Goal: Information Seeking & Learning: Learn about a topic

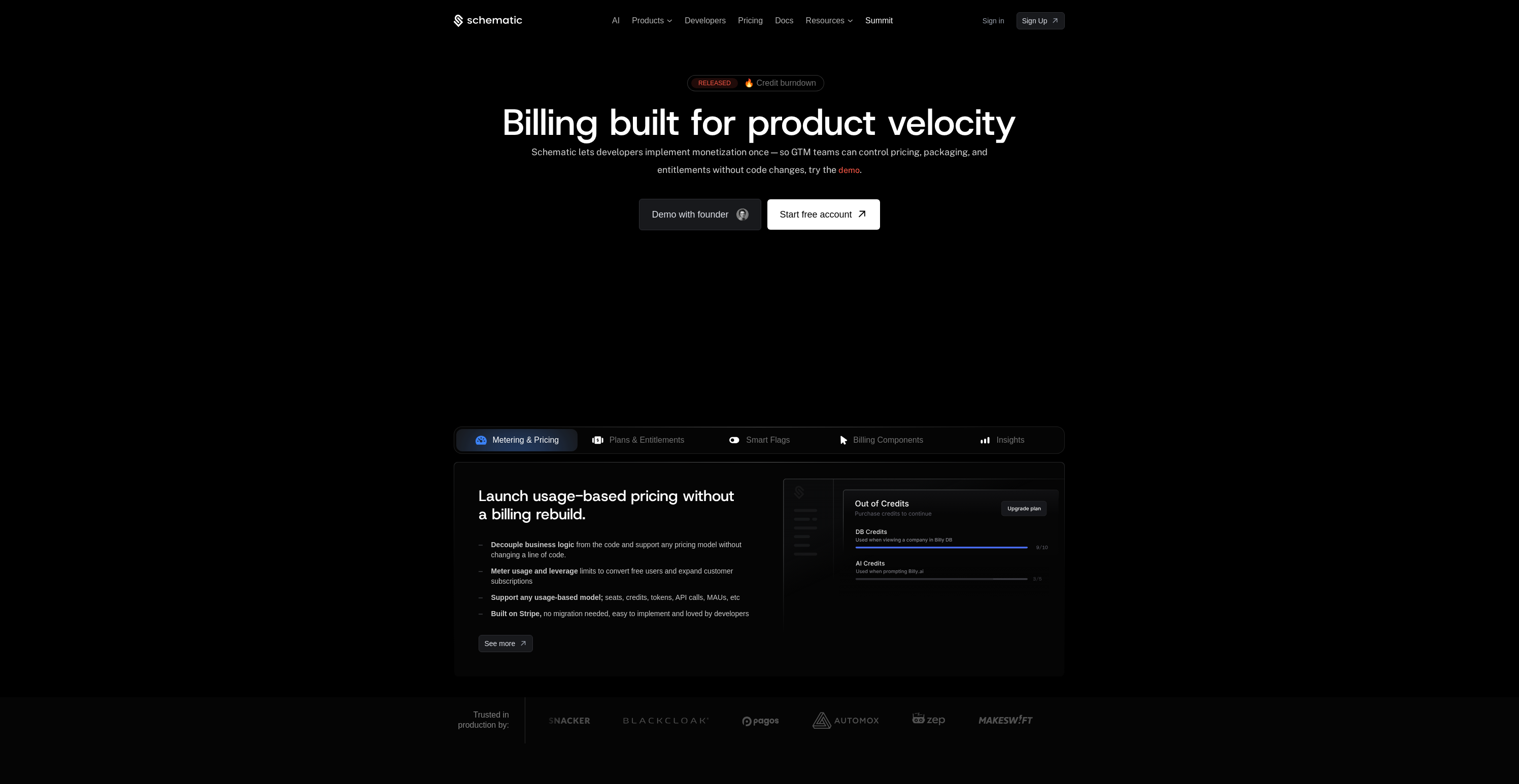
click at [872, 23] on span "Summit" at bounding box center [878, 20] width 27 height 8
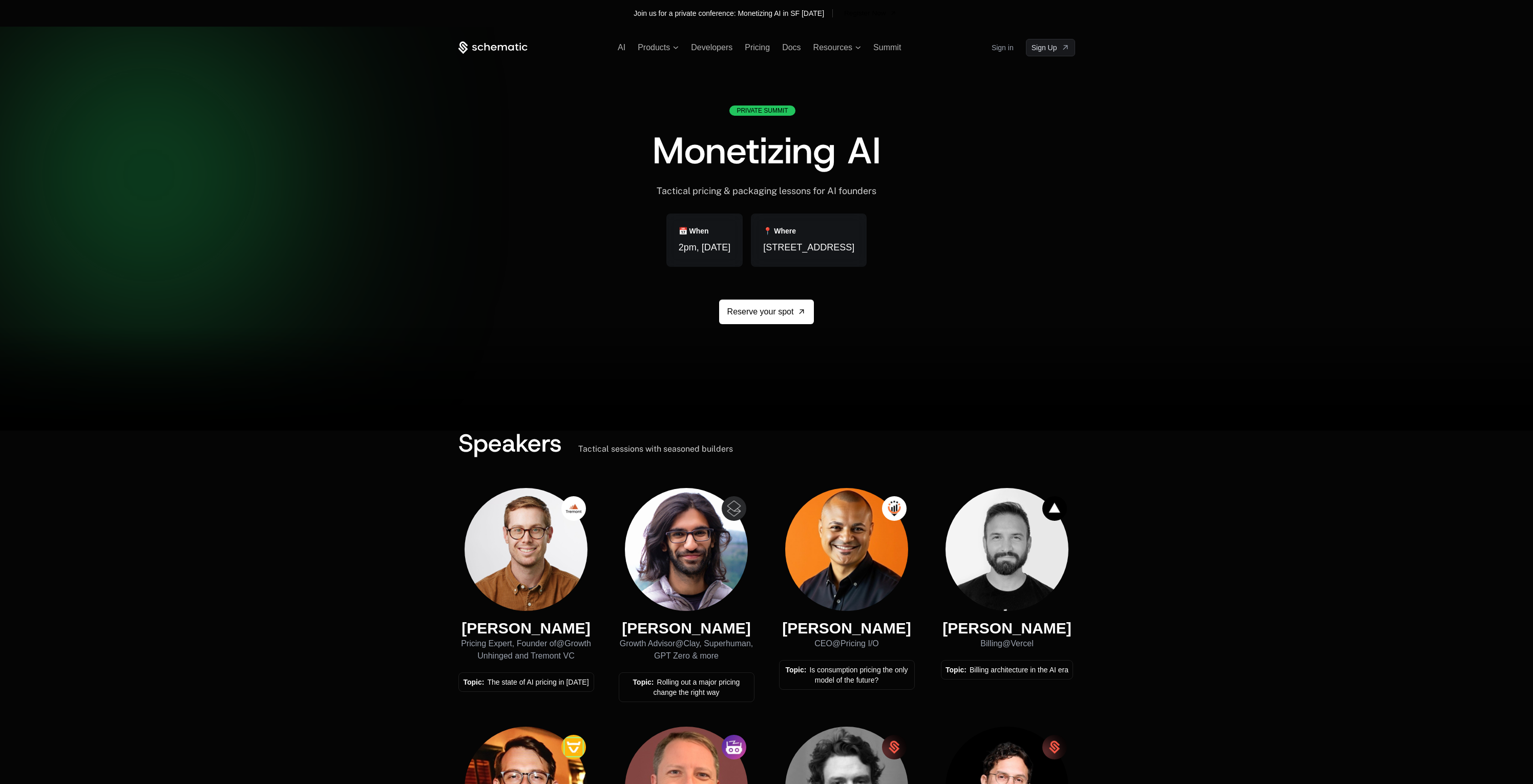
scroll to position [181, 0]
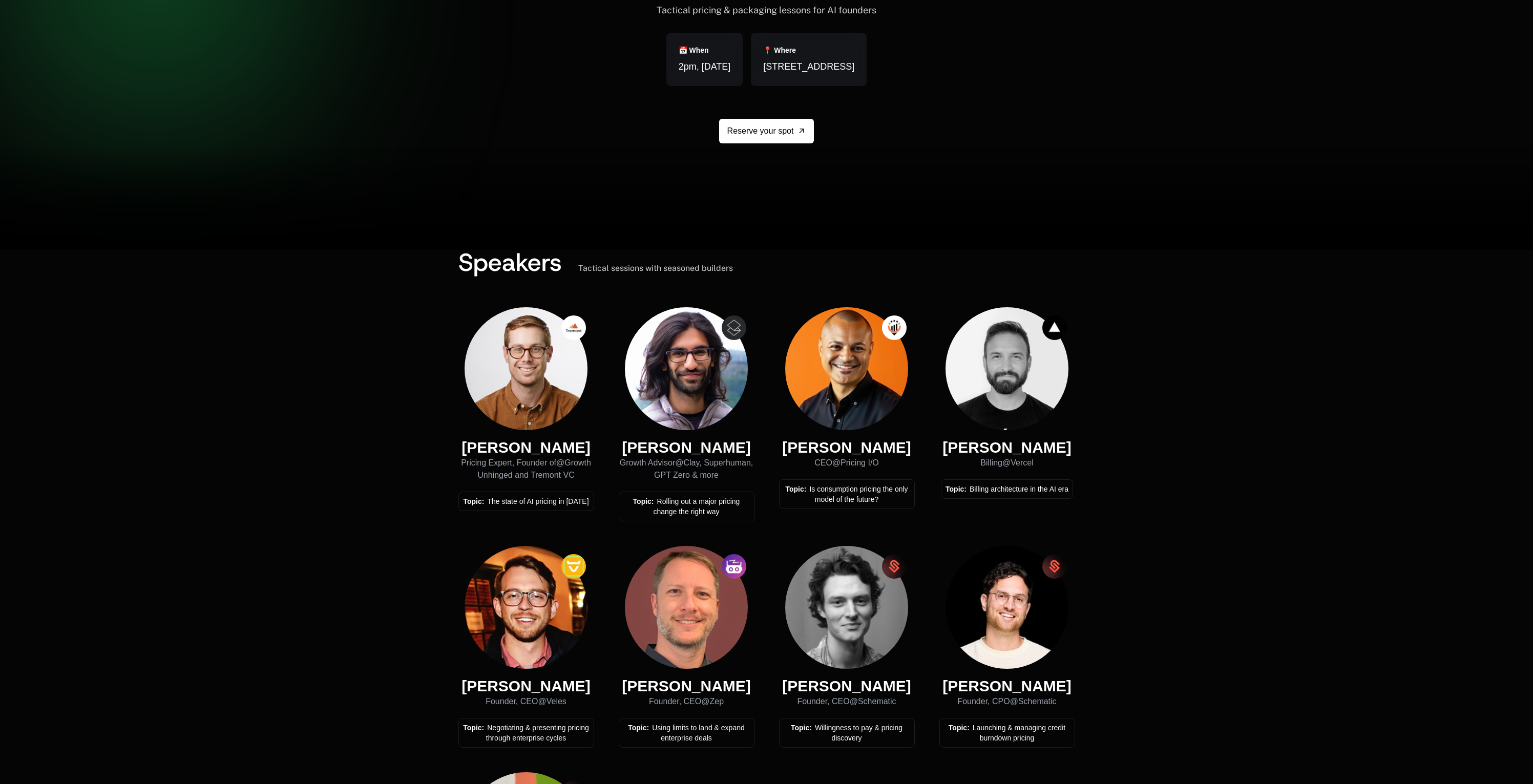
click at [684, 360] on img at bounding box center [686, 369] width 123 height 123
click at [681, 501] on div "Topic: Rolling out a major pricing change the right way" at bounding box center [686, 507] width 126 height 21
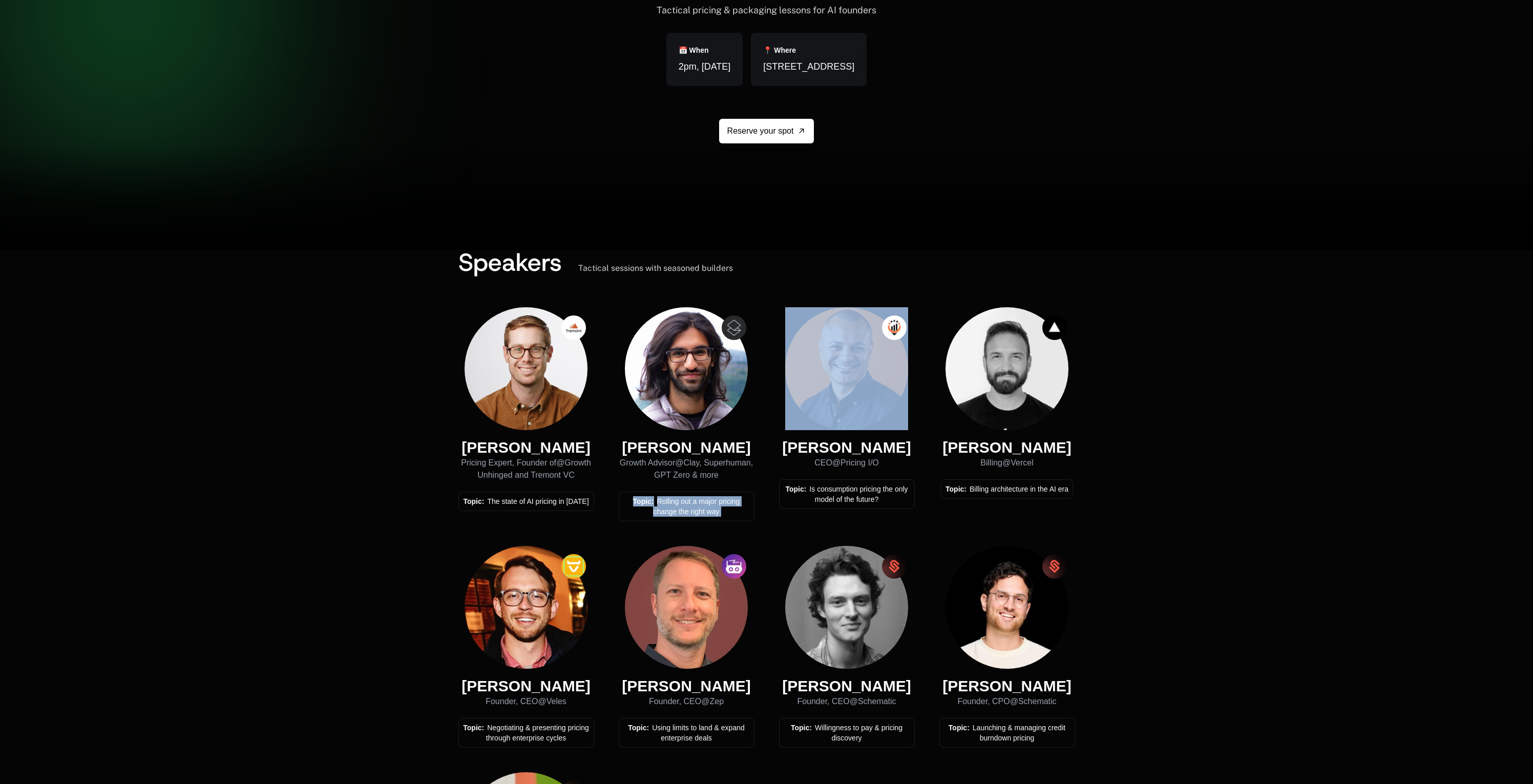
click at [681, 501] on div "Topic: Rolling out a major pricing change the right way" at bounding box center [686, 507] width 126 height 21
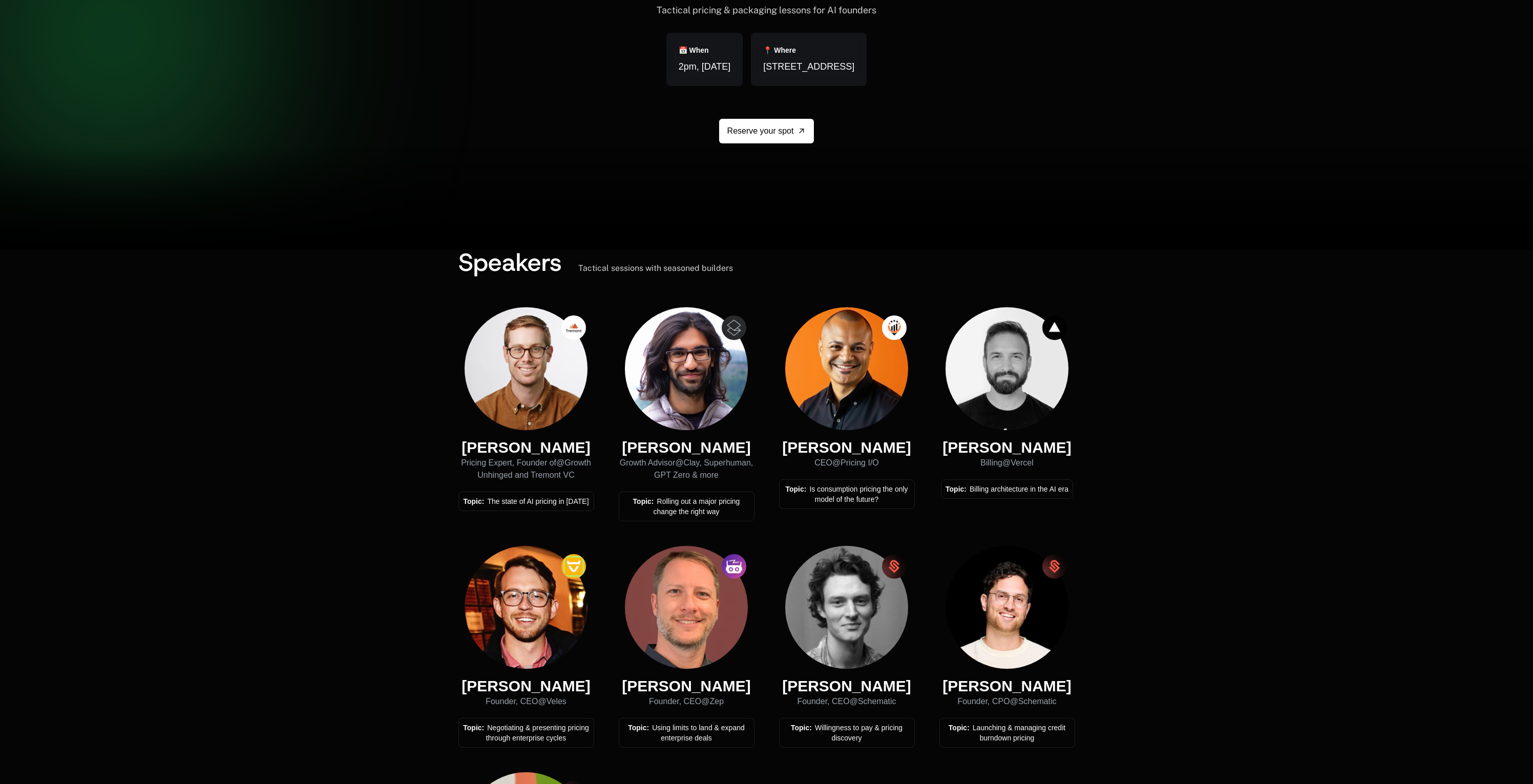
click at [684, 466] on div "Growth Advisor @ Clay, Superhuman, GPT Zero & more" at bounding box center [686, 469] width 136 height 25
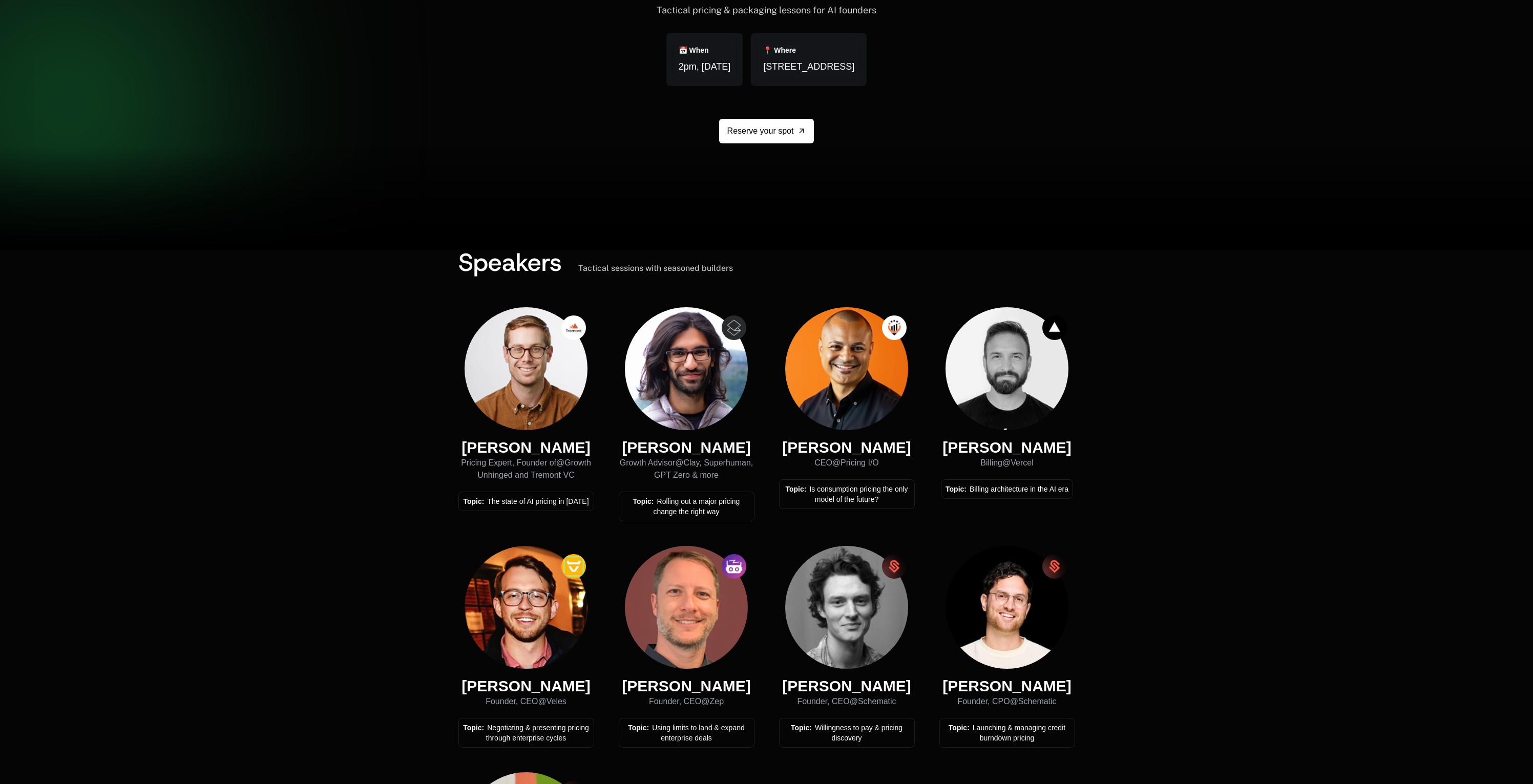
click at [735, 329] on img at bounding box center [734, 328] width 25 height 25
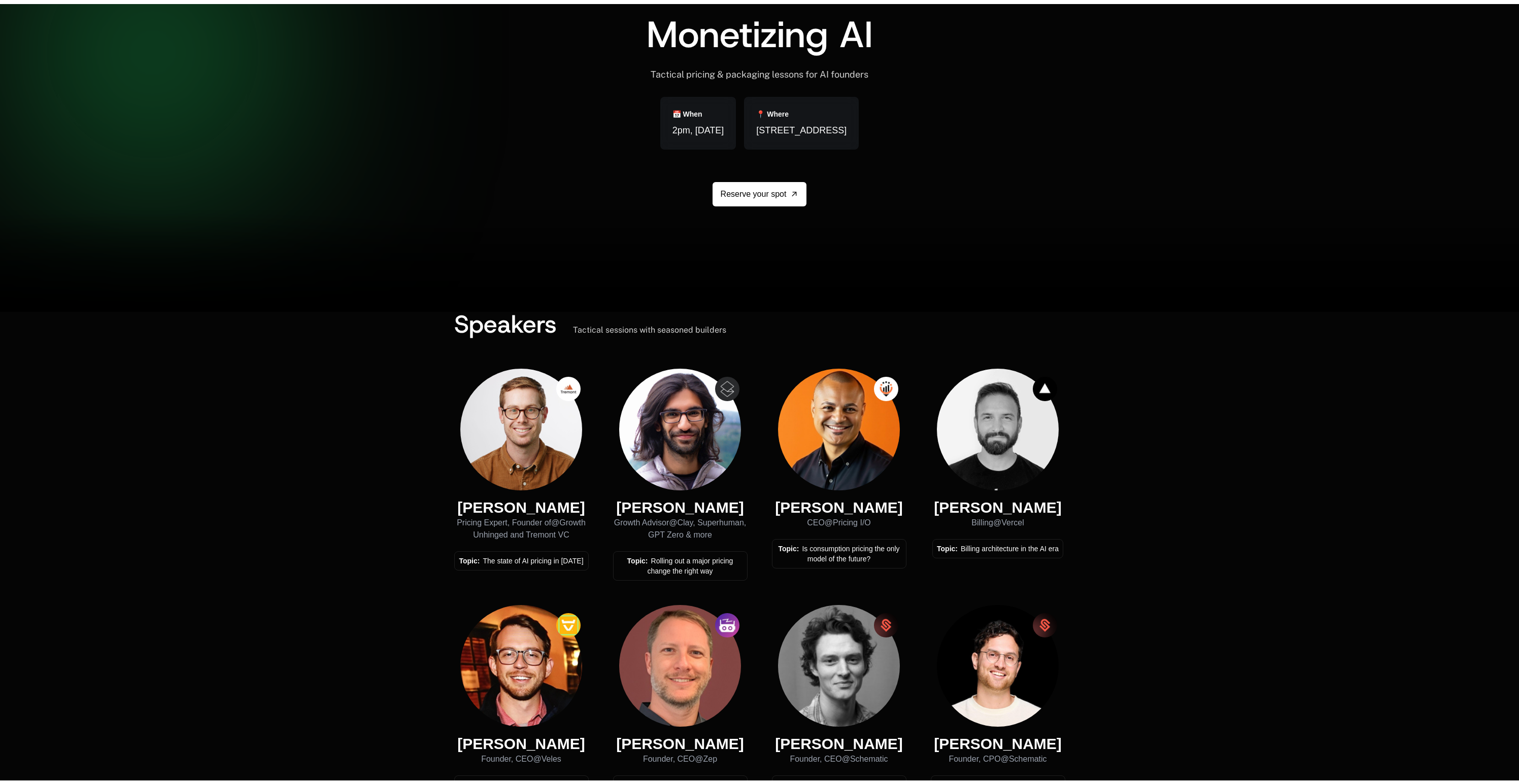
scroll to position [0, 0]
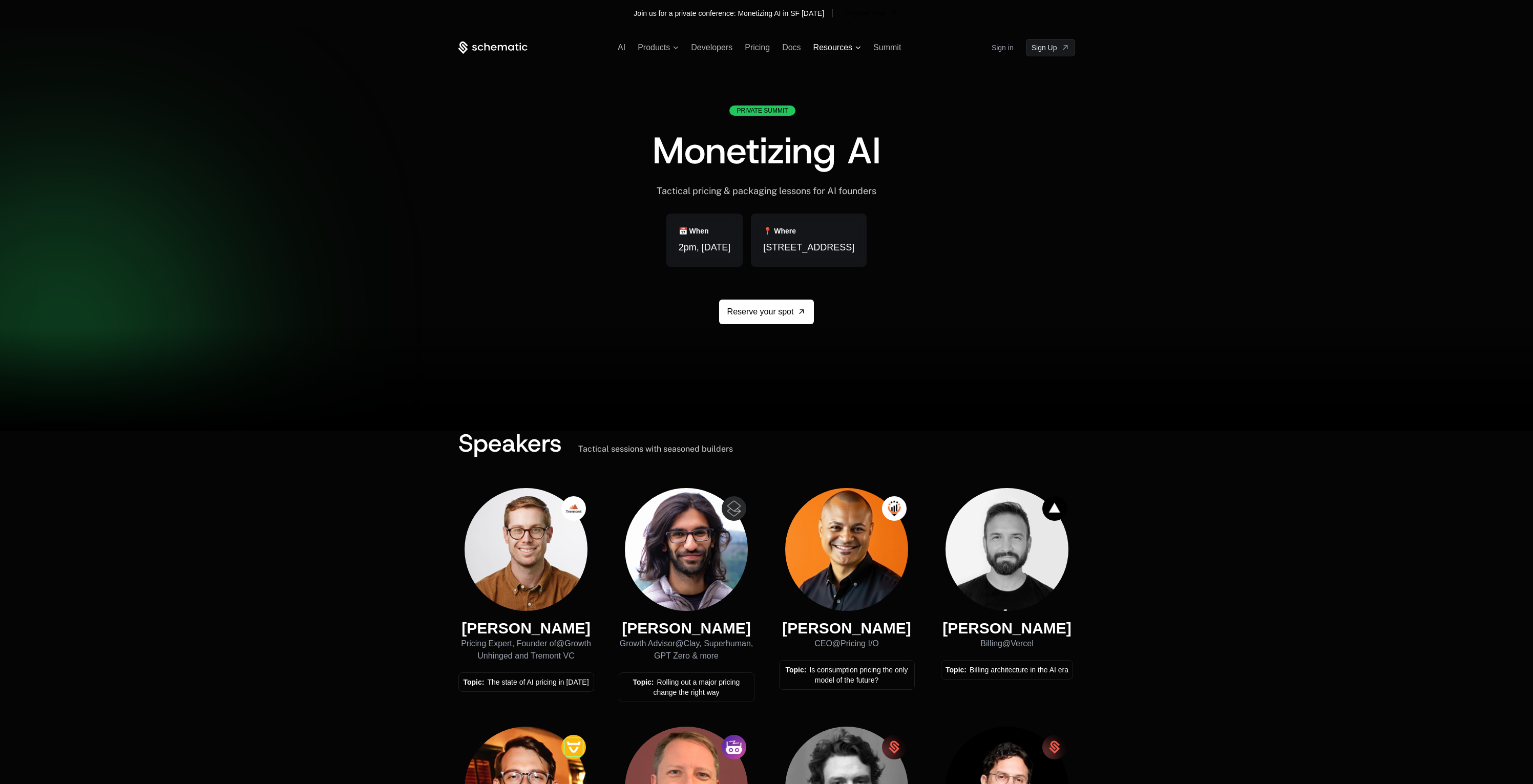
click at [831, 47] on span "Resources" at bounding box center [832, 47] width 39 height 9
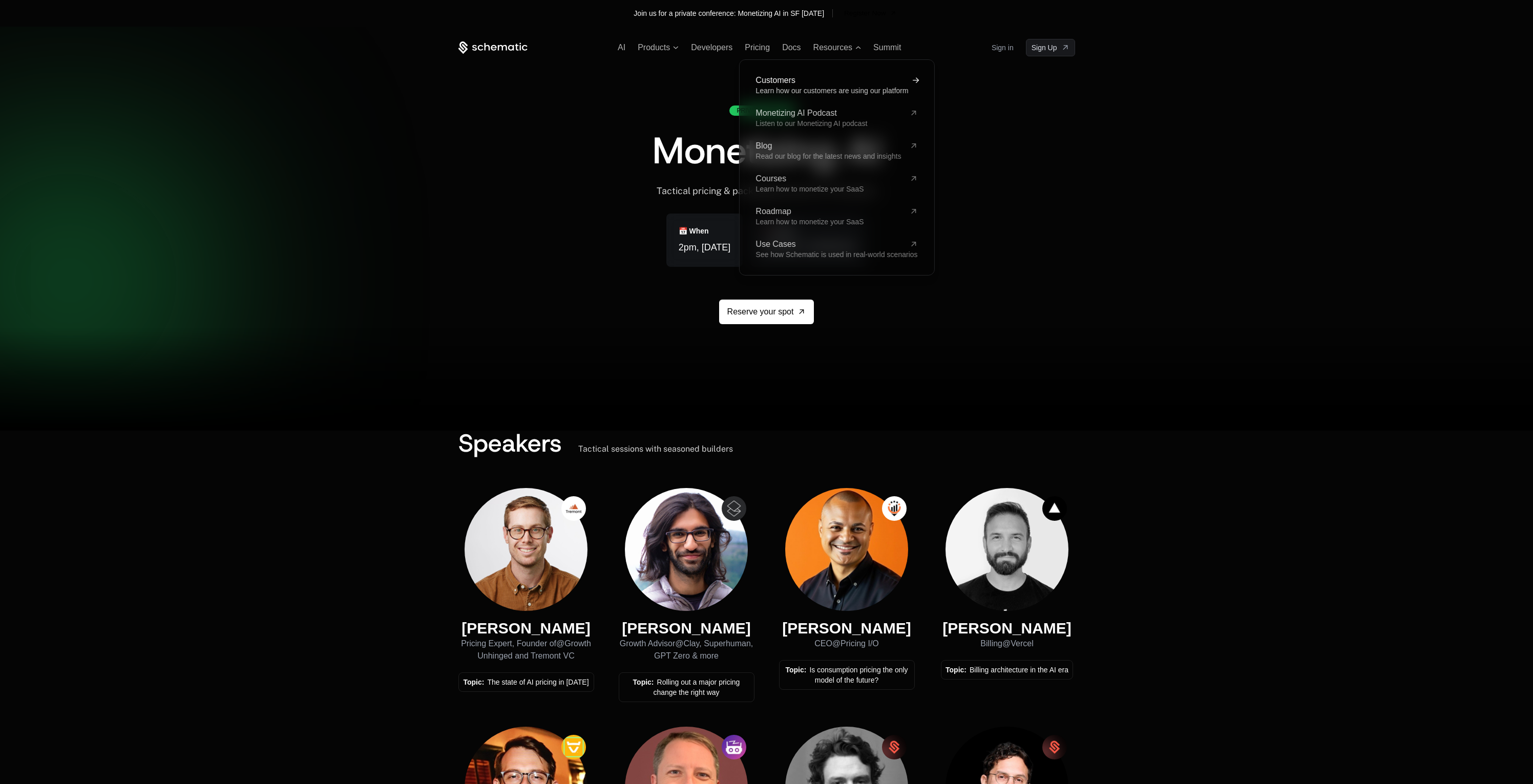
click at [774, 84] on span "Customers" at bounding box center [830, 81] width 150 height 9
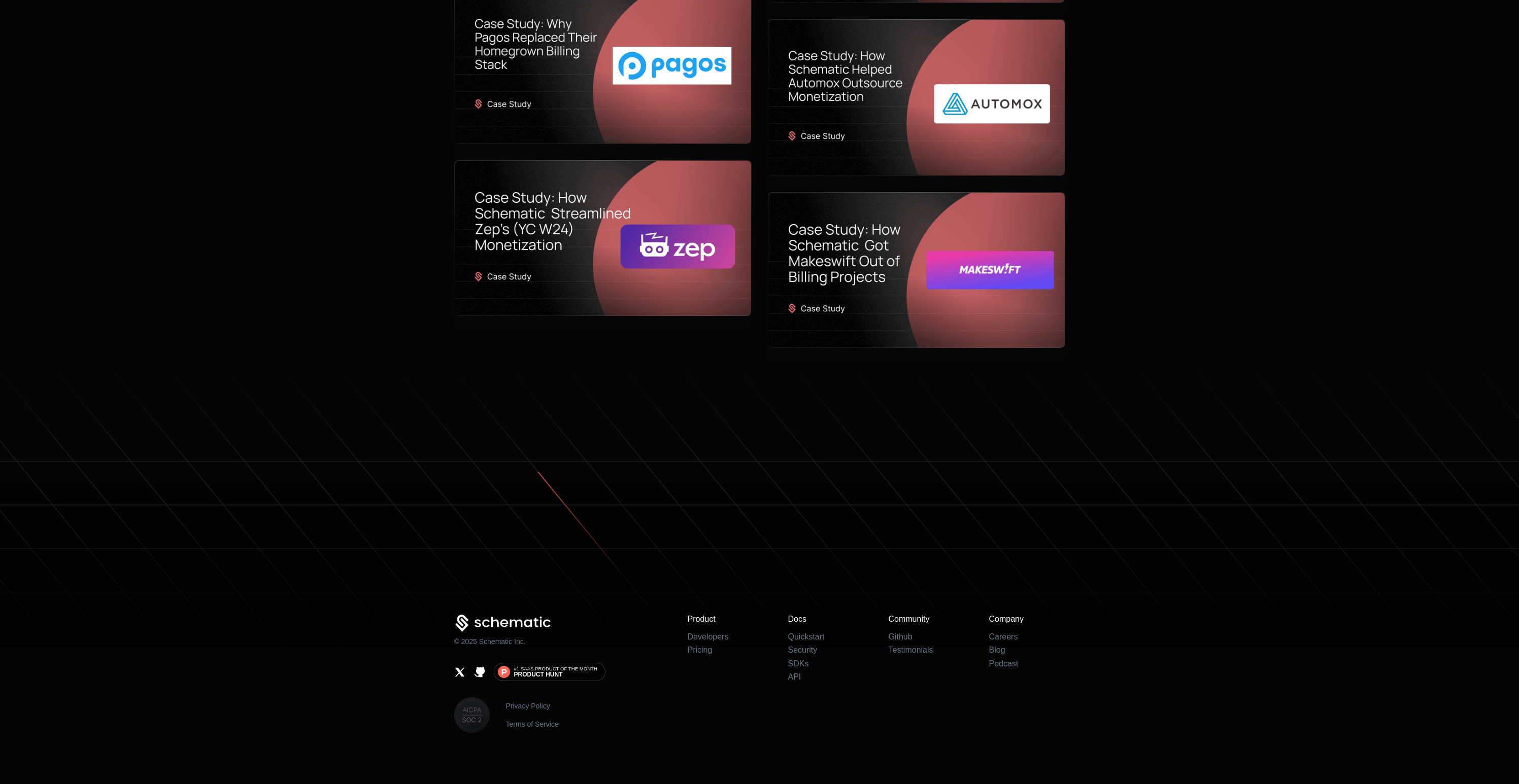
scroll to position [603, 0]
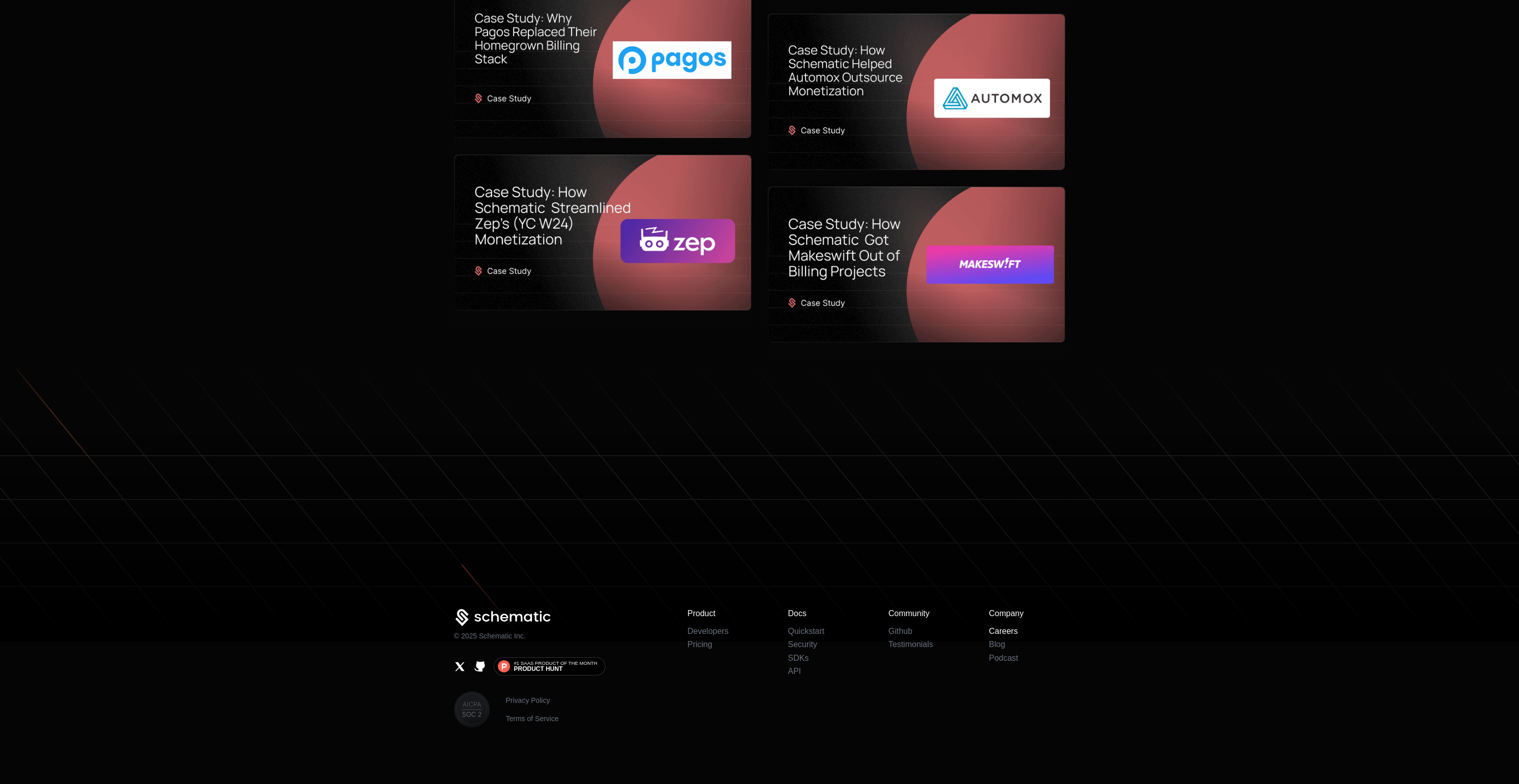
click at [1005, 631] on link "Careers" at bounding box center [1003, 631] width 29 height 8
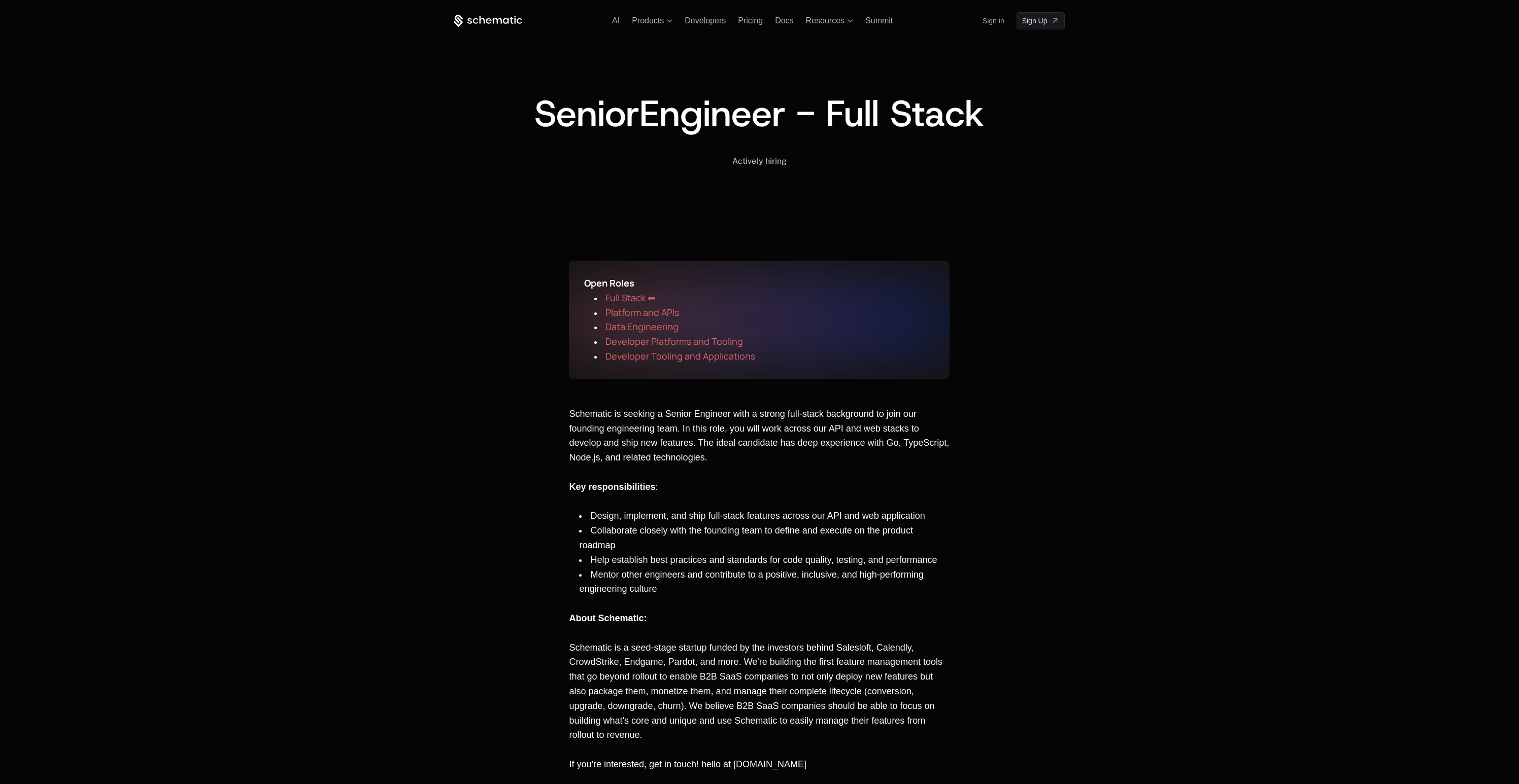
click at [636, 297] on span "Full Stack ⬅" at bounding box center [630, 298] width 50 height 12
click at [632, 314] on span "Platform and APIs" at bounding box center [643, 312] width 73 height 12
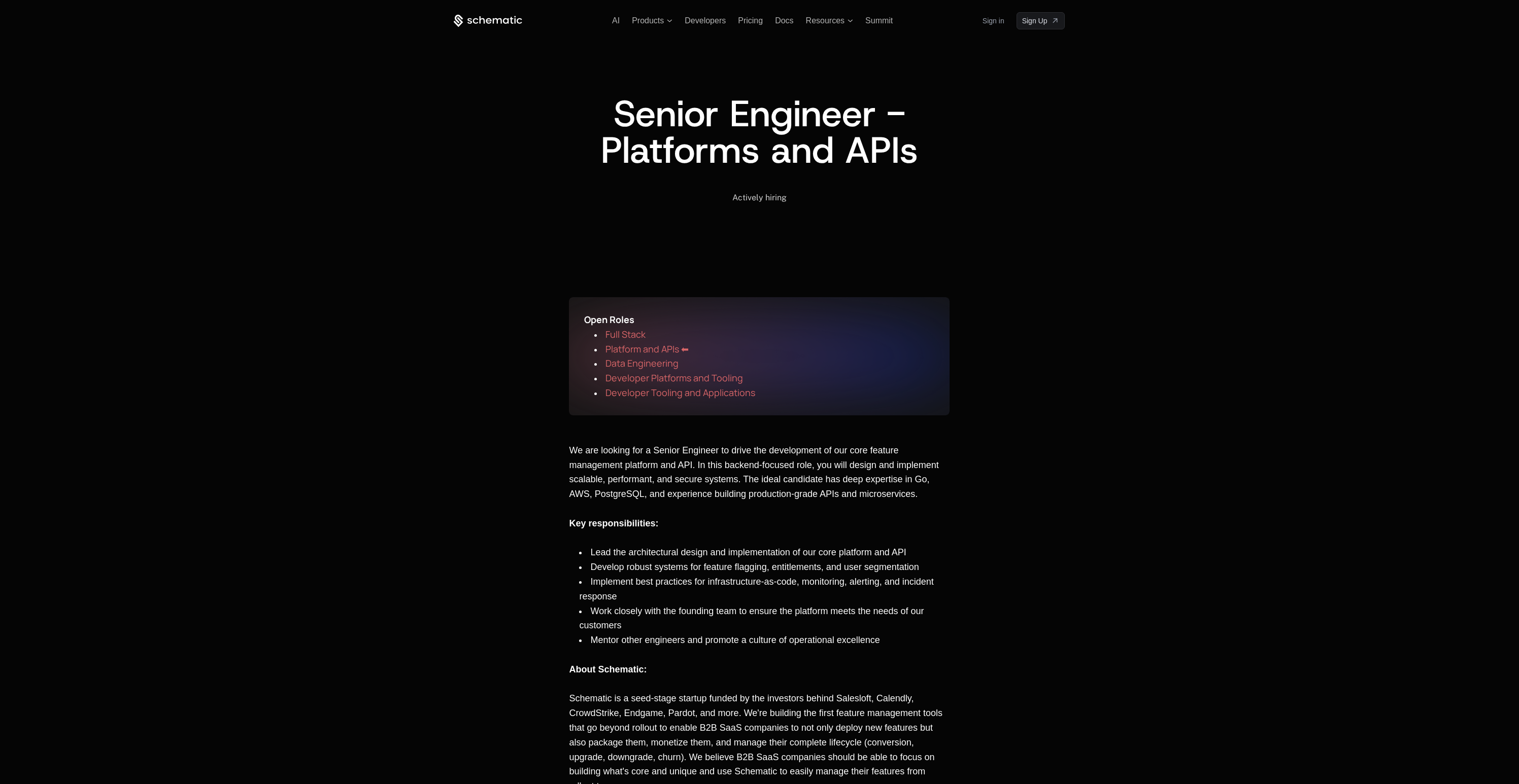
click at [633, 351] on span "Platform and APIs ⬅" at bounding box center [647, 348] width 84 height 12
click at [631, 362] on span "Data Engineering" at bounding box center [643, 362] width 73 height 12
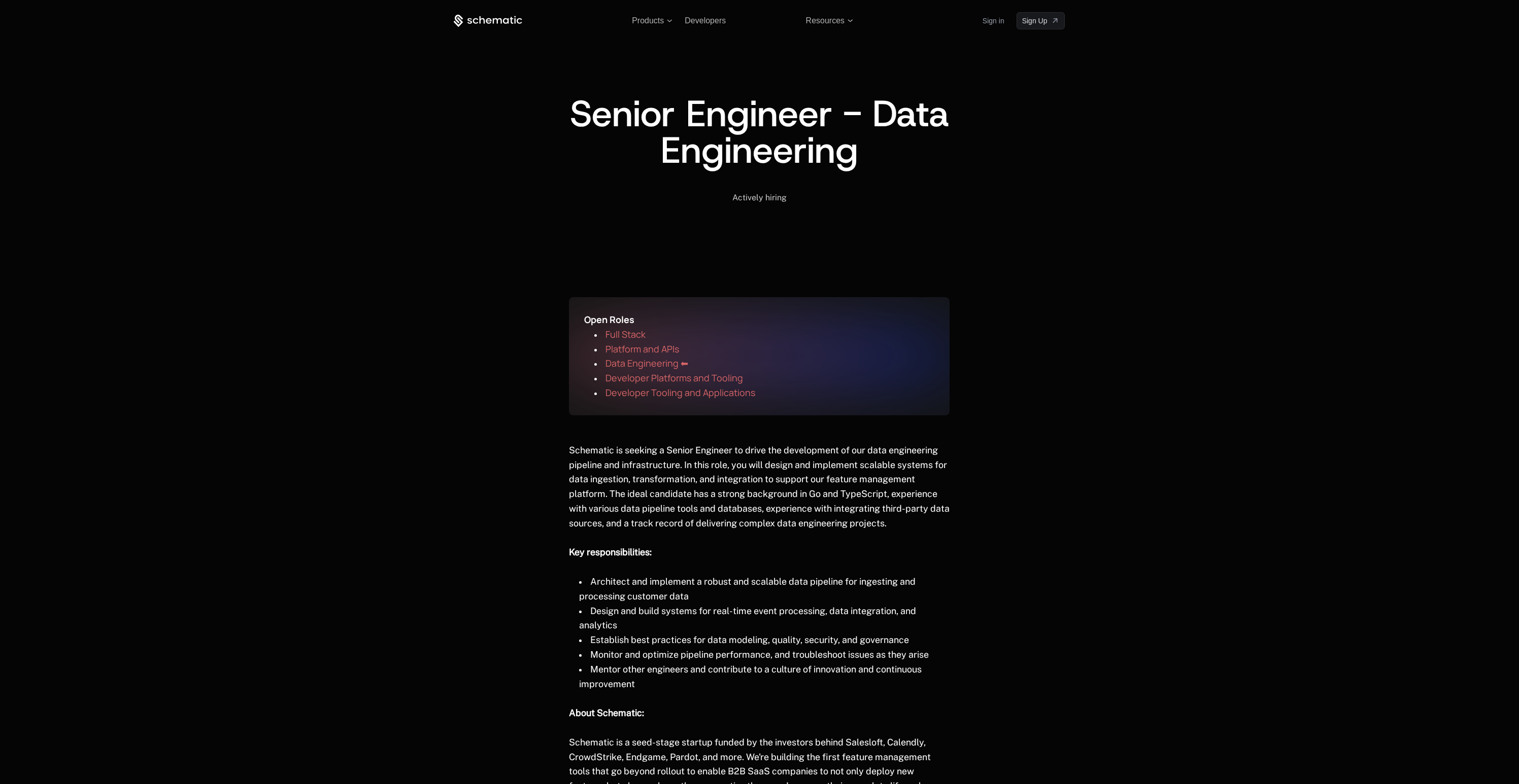
click at [634, 380] on span "Developer Platforms and Tooling" at bounding box center [674, 377] width 137 height 12
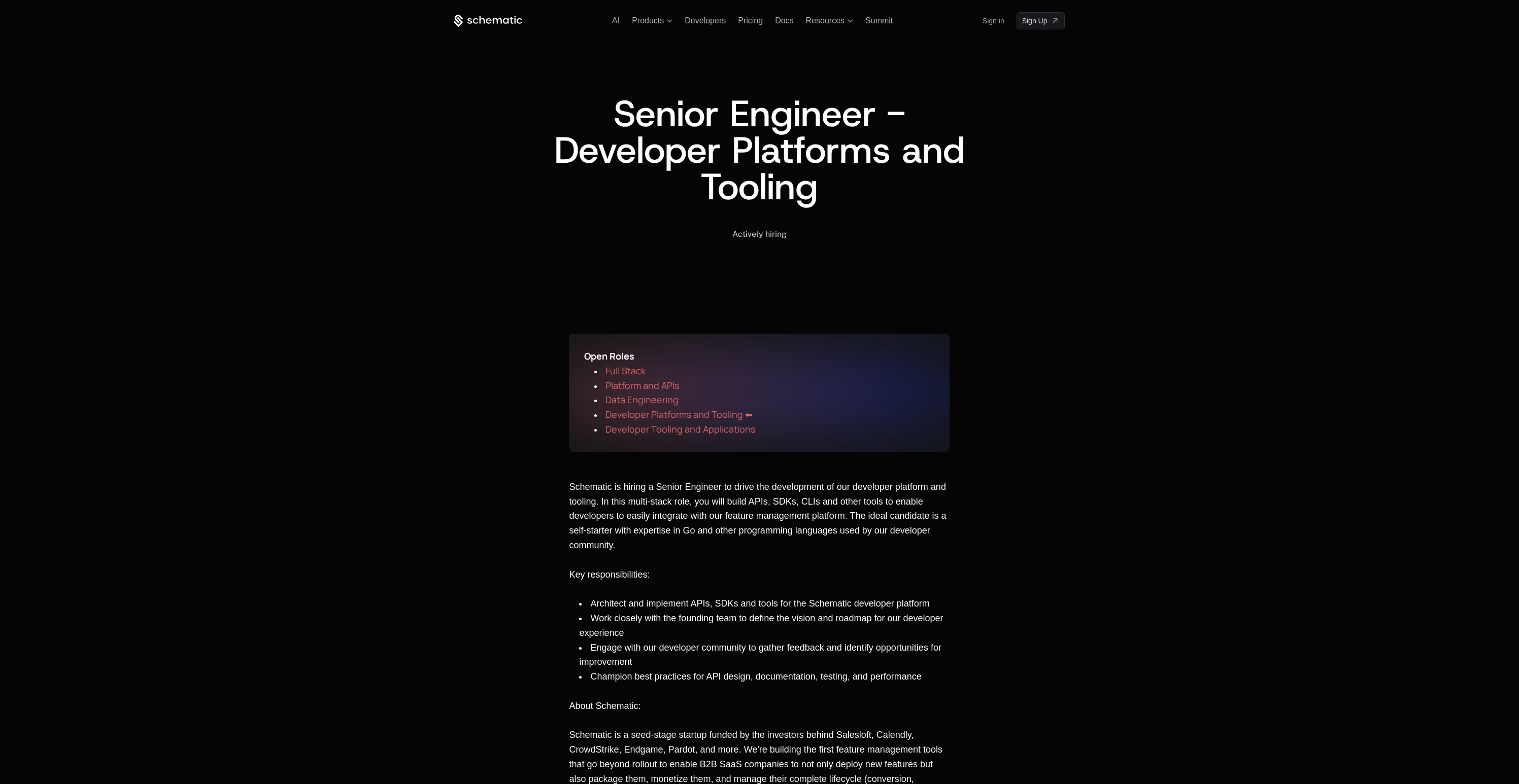
click at [664, 430] on span "Developer Tooling and Applications" at bounding box center [680, 429] width 149 height 12
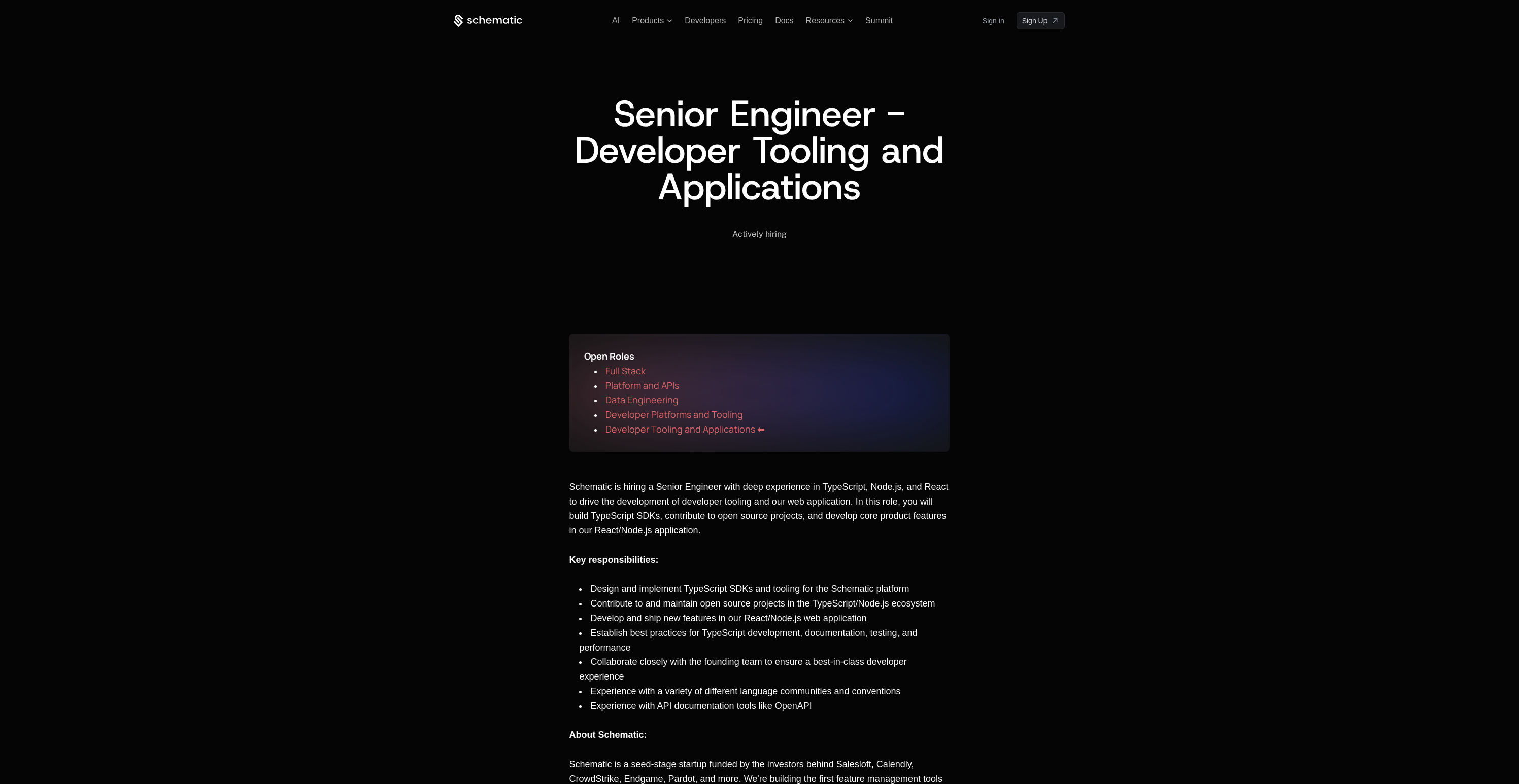
click at [635, 368] on span "Full Stack" at bounding box center [626, 371] width 40 height 12
